Goal: Entertainment & Leisure: Consume media (video, audio)

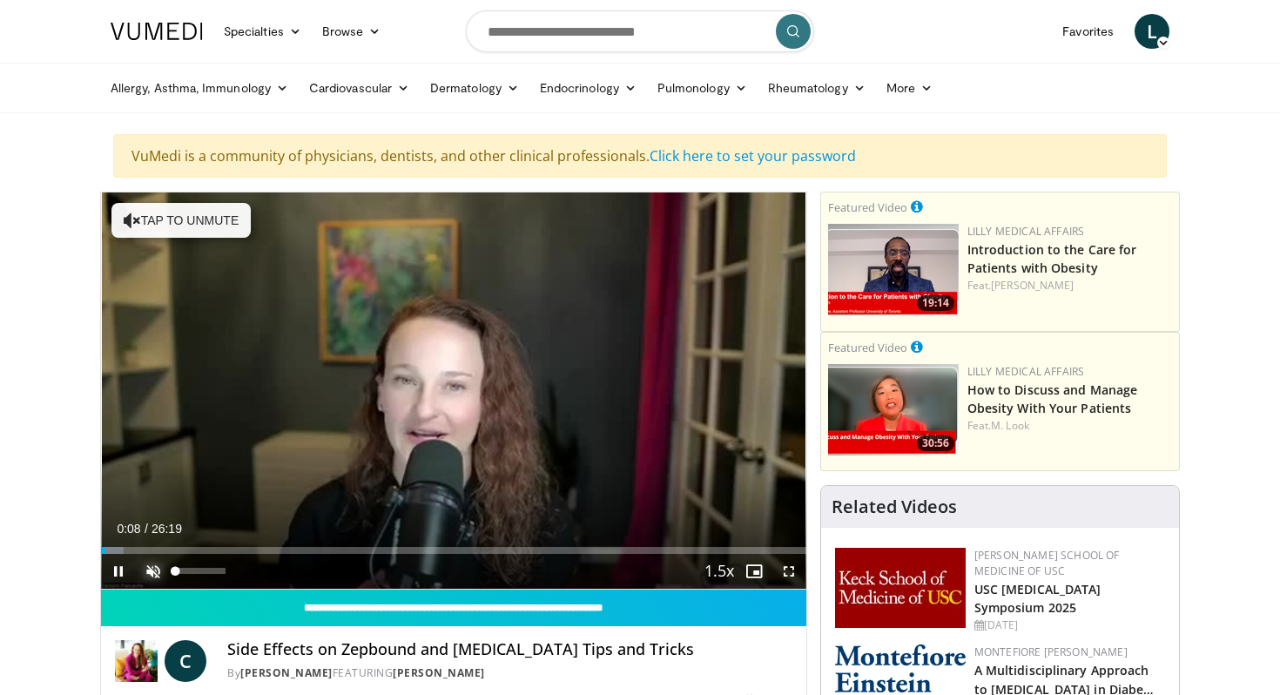
click at [149, 572] on span "Video Player" at bounding box center [153, 571] width 35 height 35
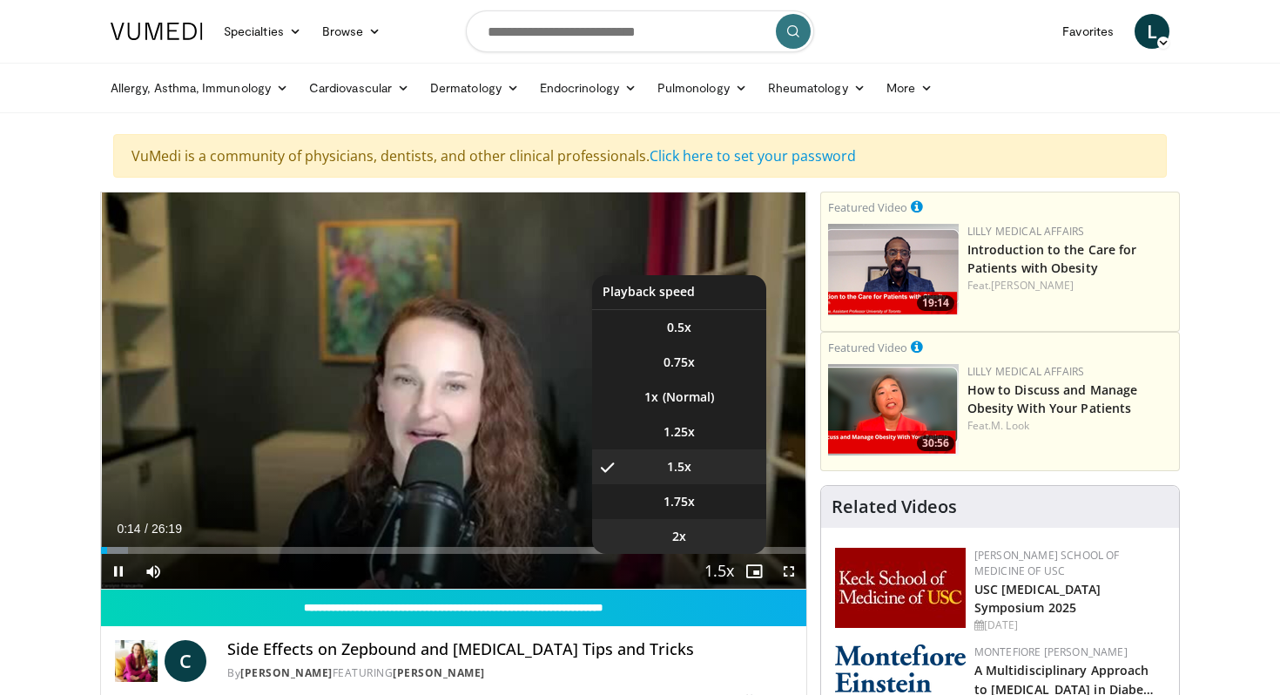
click at [697, 538] on li "2x" at bounding box center [679, 536] width 174 height 35
click at [696, 497] on li "1.75x" at bounding box center [679, 501] width 174 height 35
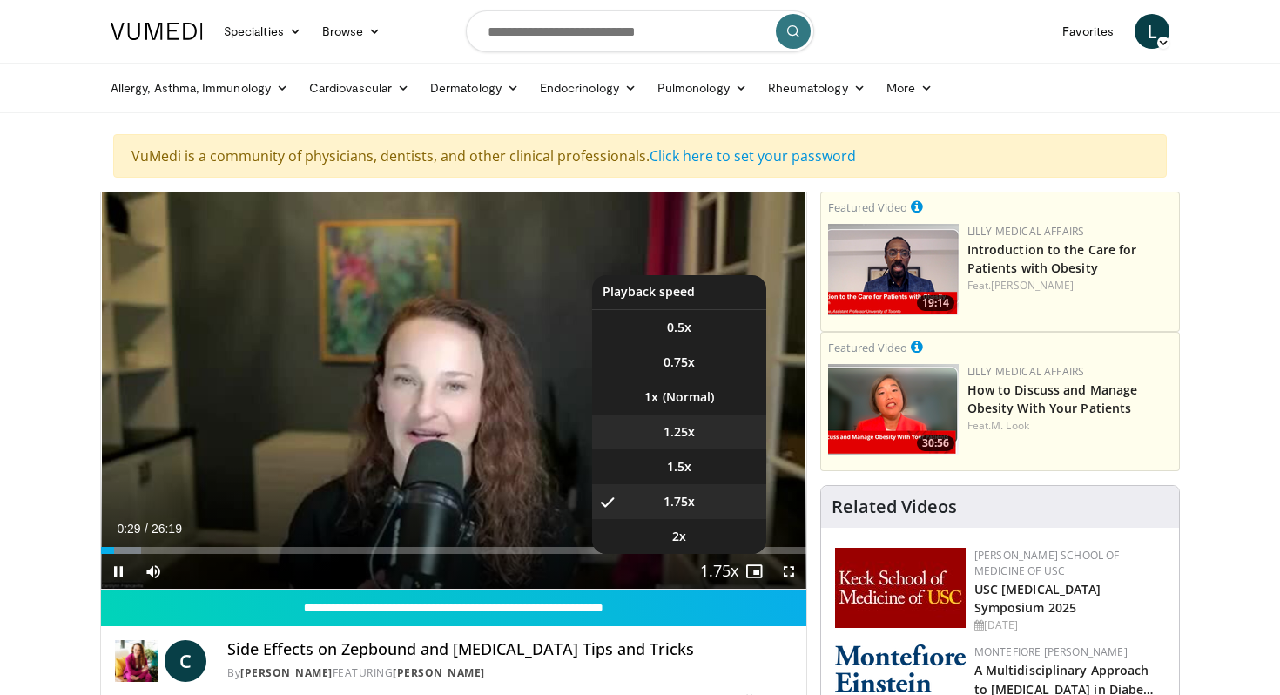
click at [687, 427] on span "1.25x" at bounding box center [678, 431] width 31 height 17
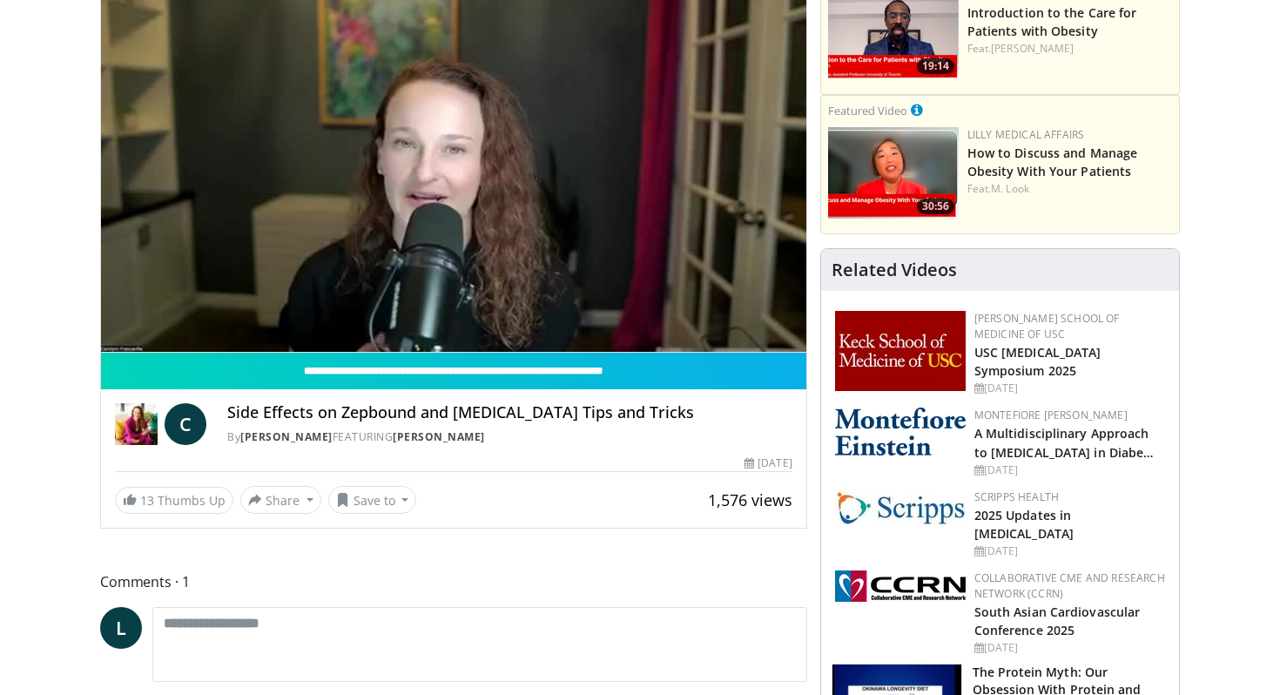
scroll to position [240, 0]
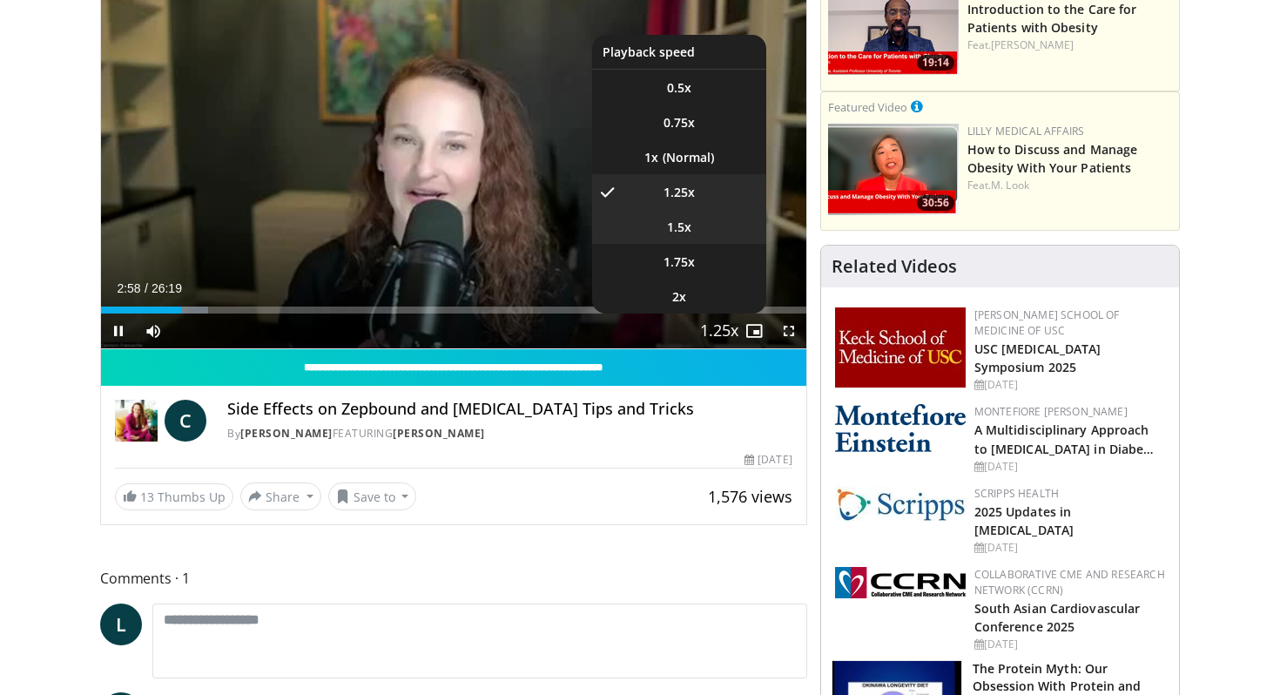
click at [669, 232] on span "1.5x" at bounding box center [679, 226] width 24 height 17
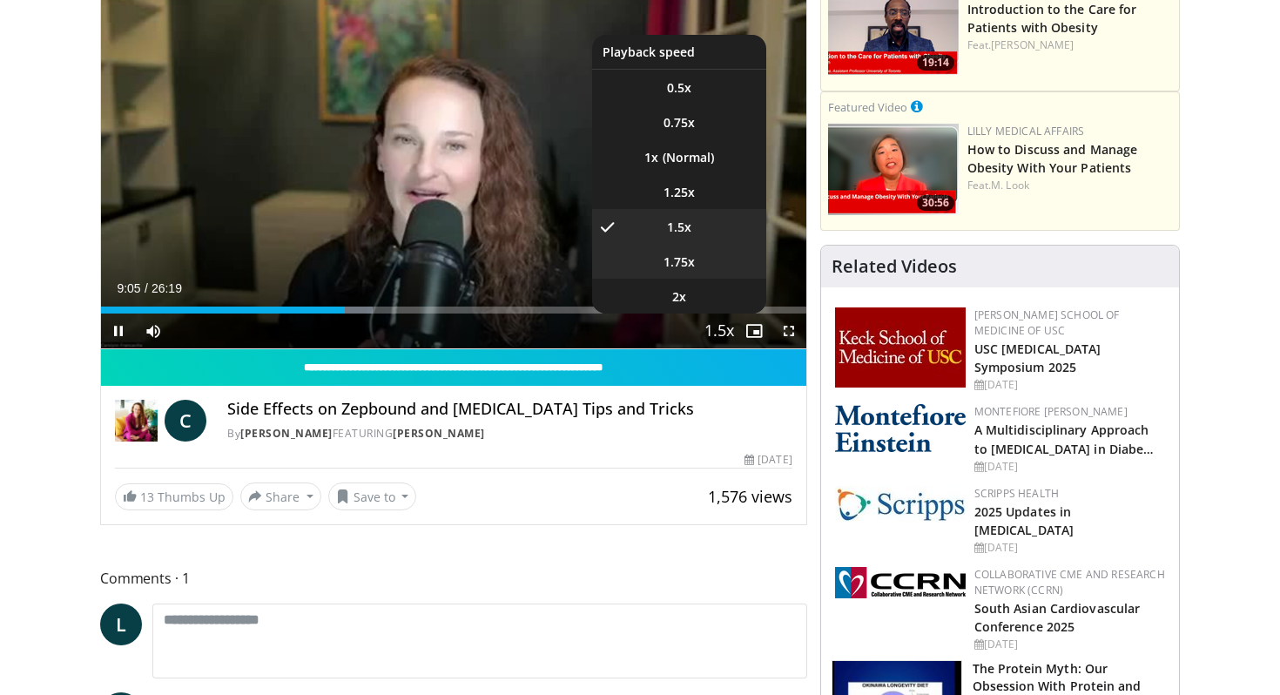
click at [669, 253] on span "1.75x" at bounding box center [678, 261] width 31 height 17
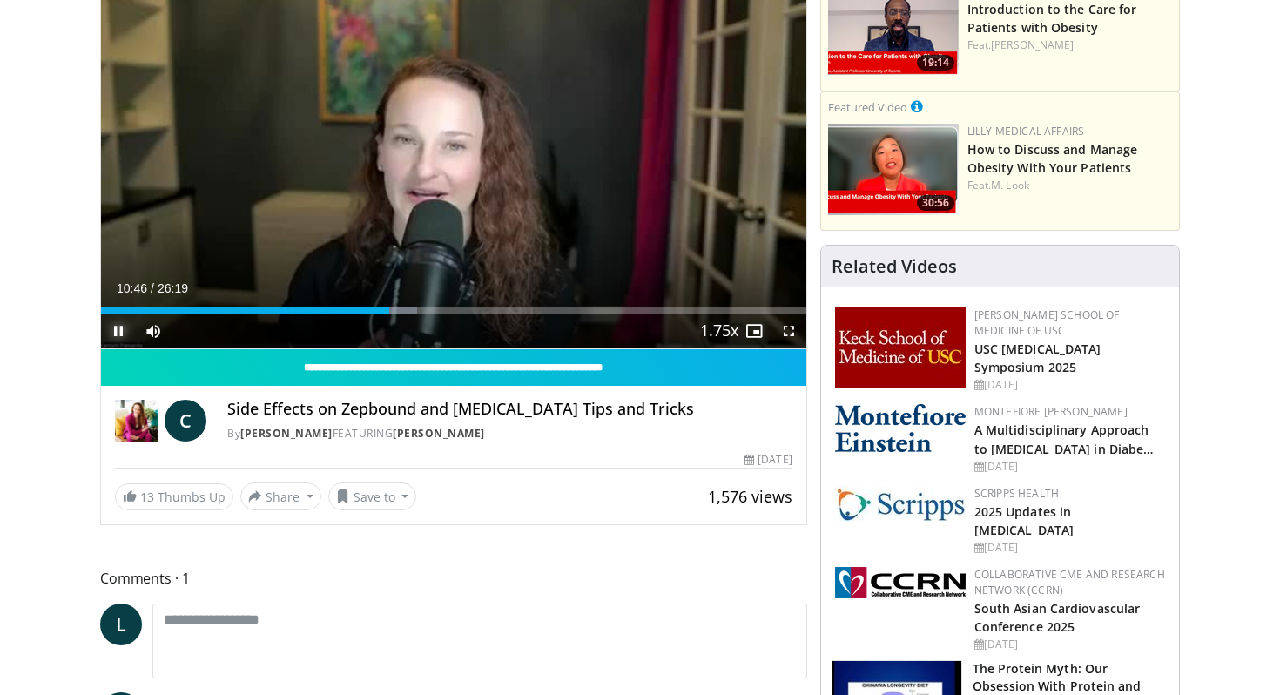
click at [114, 329] on span "Video Player" at bounding box center [118, 330] width 35 height 35
click at [121, 327] on span "Video Player" at bounding box center [118, 330] width 35 height 35
click at [118, 326] on span "Video Player" at bounding box center [118, 330] width 35 height 35
